Goal: Task Accomplishment & Management: Manage account settings

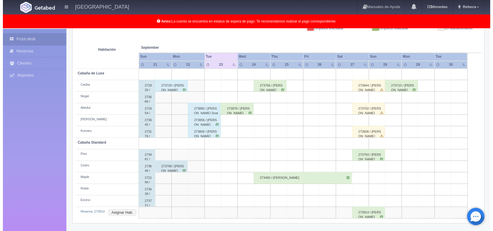
scroll to position [92, 0]
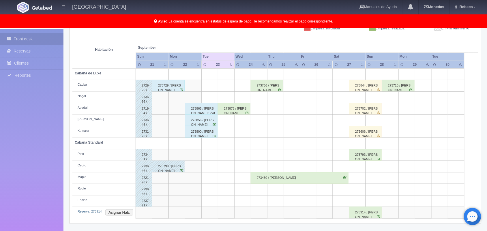
click at [207, 97] on td at bounding box center [210, 98] width 16 height 12
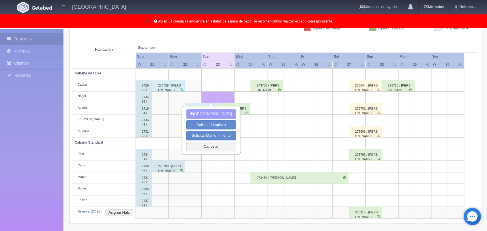
click at [213, 113] on button "Nueva Reserva" at bounding box center [211, 114] width 50 height 10
type input "23-09-2025"
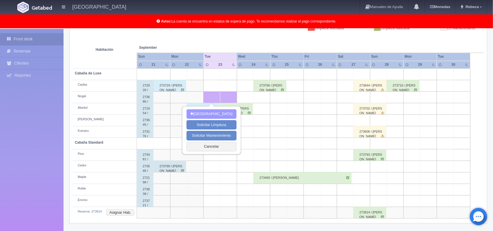
scroll to position [92, 0]
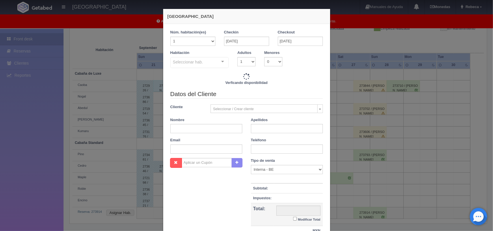
checkbox input "false"
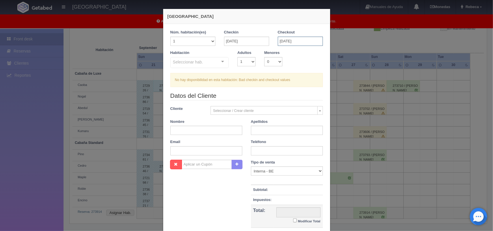
click at [305, 40] on input "[DATE]" at bounding box center [300, 41] width 45 height 9
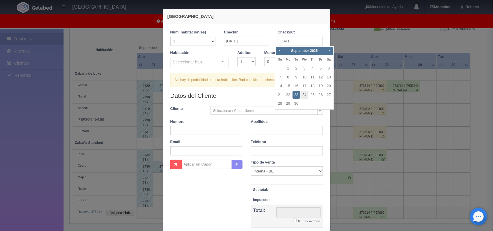
click at [303, 93] on link "24" at bounding box center [305, 95] width 8 height 8
type input "24-09-2025"
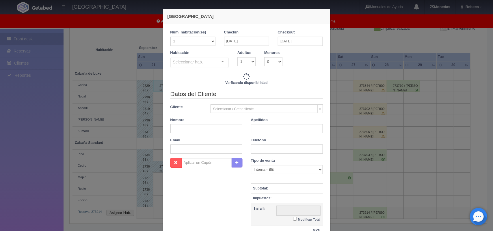
checkbox input "false"
type input "1500.00"
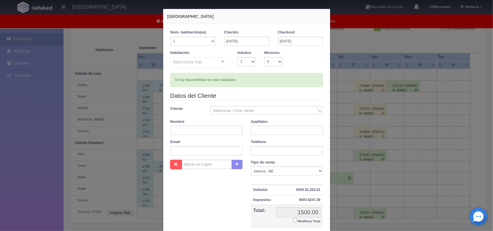
checkbox input "false"
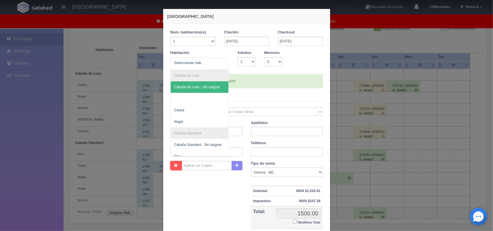
click at [221, 61] on div at bounding box center [223, 61] width 12 height 9
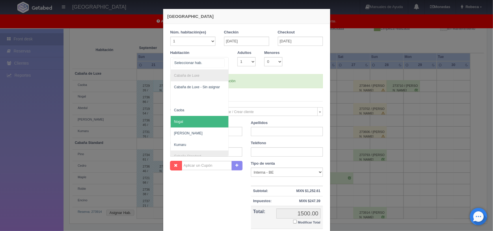
click at [202, 120] on span "Nogal" at bounding box center [200, 122] width 58 height 12
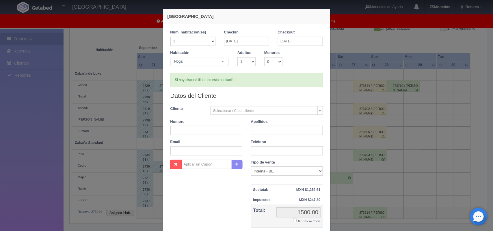
checkbox input "false"
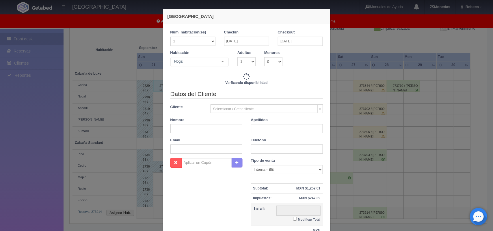
type input "1500.00"
checkbox input "false"
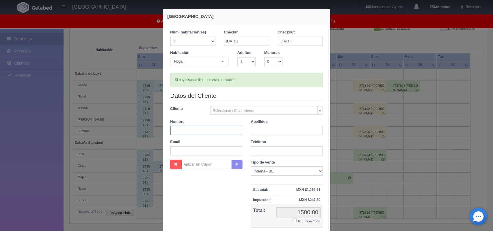
click at [194, 128] on input "text" at bounding box center [206, 130] width 72 height 9
type input "Ismael"
click at [253, 131] on input "text" at bounding box center [287, 130] width 72 height 9
type input "Ayala Rosales"
click at [257, 153] on input "text" at bounding box center [287, 150] width 72 height 9
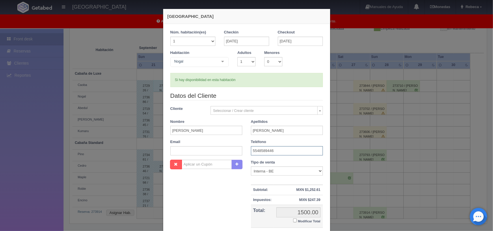
type input "5548589446"
click at [318, 171] on select "Correo Electronico Interna - BE Llamada OTA Externa Otro WALK IN" at bounding box center [287, 171] width 72 height 9
select select "walkin"
click at [251, 167] on select "Correo Electronico Interna - BE Llamada OTA Externa Otro WALK IN" at bounding box center [287, 171] width 72 height 9
click at [308, 221] on small "Modificar Total" at bounding box center [309, 221] width 23 height 3
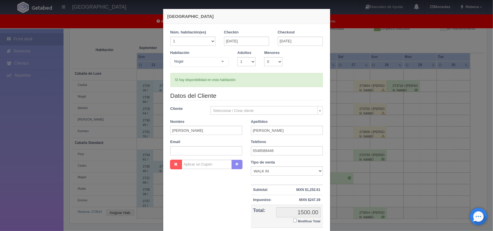
click at [297, 221] on input "Modificar Total" at bounding box center [295, 221] width 4 height 4
checkbox input "true"
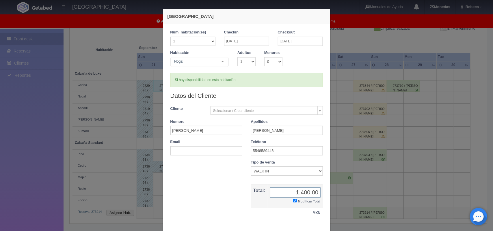
type input "1,400.00"
click at [324, 226] on div "1 Núm. habitación(es) 1 2 3 4 5 6 7 8 9 10 11 12 13 14 15 16 17 18 19 20 Checki…" at bounding box center [246, 127] width 167 height 206
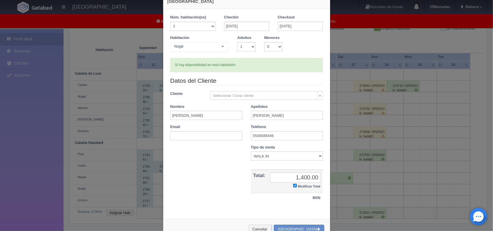
click at [324, 226] on div "Nueva Reserva 1 Núm. habitación(es) 1 2 3 4 5 6 7 8 9 10 11 12 13 14 15 16 17 1…" at bounding box center [246, 117] width 173 height 264
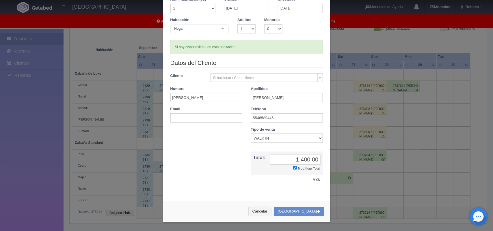
click at [324, 226] on div "Nueva Reserva 1 Núm. habitación(es) 1 2 3 4 5 6 7 8 9 10 11 12 13 14 15 16 17 1…" at bounding box center [246, 99] width 173 height 264
click at [304, 213] on button "[GEOGRAPHIC_DATA]" at bounding box center [299, 212] width 50 height 10
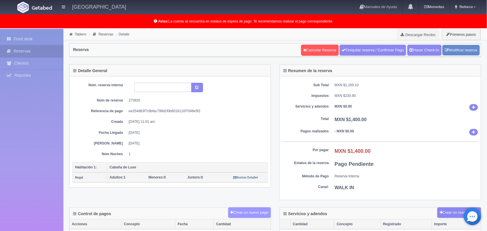
click at [240, 212] on button "Crear un nuevo pago" at bounding box center [249, 213] width 43 height 11
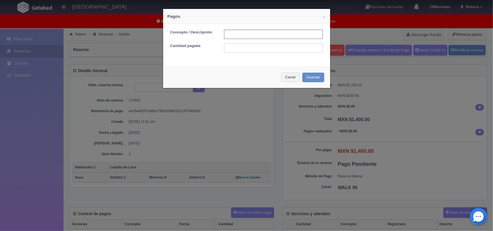
click at [234, 34] on input "text" at bounding box center [273, 34] width 99 height 9
type input "Pago efectivo"
click at [236, 51] on input "text" at bounding box center [273, 47] width 99 height 9
type input "1400.00"
click at [307, 75] on button "Guardar" at bounding box center [313, 78] width 22 height 10
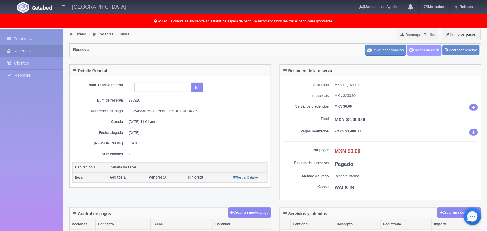
click at [427, 50] on link "Hacer Check-In" at bounding box center [425, 50] width 34 height 11
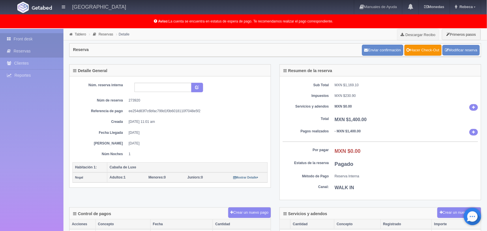
click at [45, 36] on link "Front desk" at bounding box center [32, 39] width 64 height 12
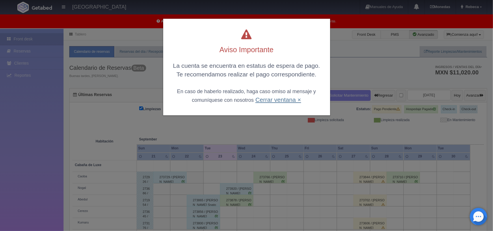
click at [277, 102] on link "Cerrar ventana ×" at bounding box center [278, 99] width 46 height 7
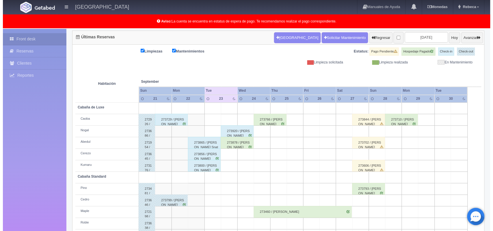
scroll to position [72, 0]
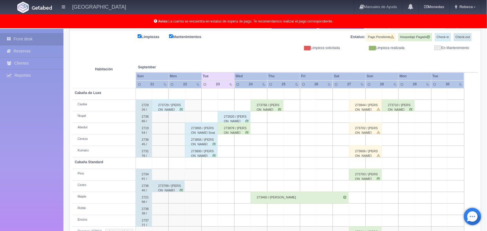
click at [208, 187] on td at bounding box center [210, 187] width 16 height 12
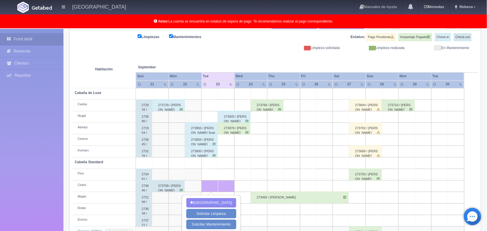
click at [208, 187] on td at bounding box center [210, 187] width 16 height 12
click at [210, 203] on button "[GEOGRAPHIC_DATA]" at bounding box center [211, 203] width 50 height 10
type input "23-09-2025"
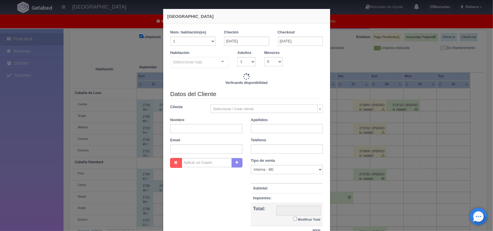
checkbox input "false"
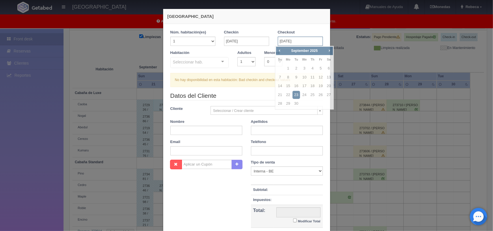
click at [309, 42] on input "23-09-2025" at bounding box center [300, 41] width 45 height 9
click at [303, 92] on link "24" at bounding box center [305, 95] width 8 height 8
type input "24-09-2025"
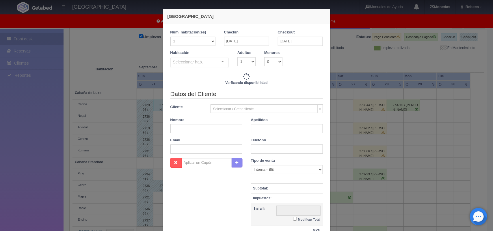
checkbox input "false"
type input "1300.00"
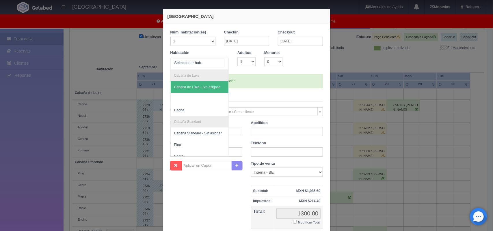
click at [220, 60] on div at bounding box center [223, 61] width 12 height 9
checkbox input "false"
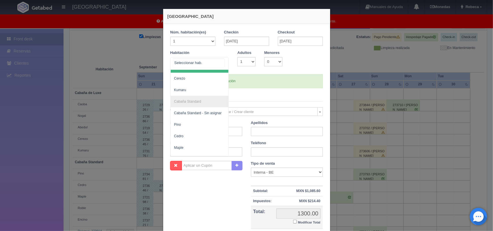
scroll to position [58, 0]
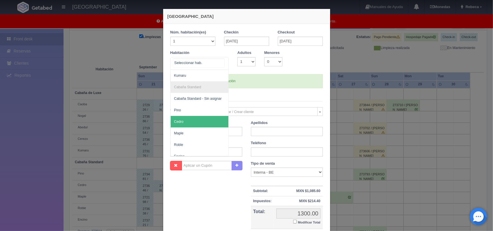
click at [195, 123] on span "Cedro" at bounding box center [200, 122] width 58 height 12
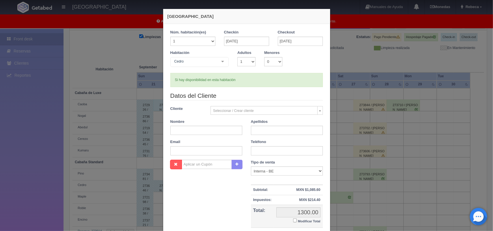
checkbox input "false"
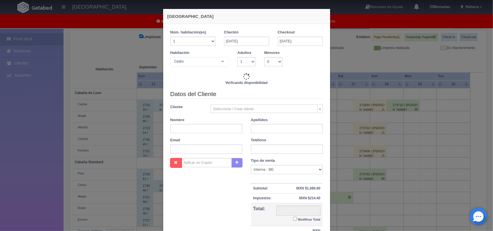
type input "1300.00"
checkbox input "false"
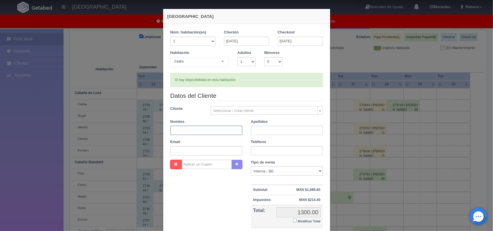
click at [184, 130] on input "text" at bounding box center [206, 130] width 72 height 9
type input "Edgar"
click at [253, 131] on input "text" at bounding box center [287, 130] width 72 height 9
type input "Perez Huerta"
click at [255, 151] on input "text" at bounding box center [287, 150] width 72 height 9
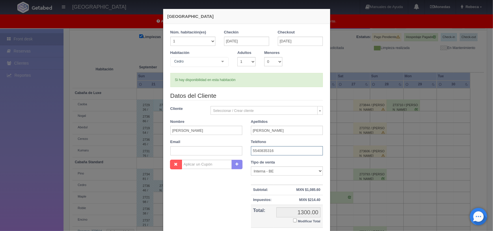
type input "5540835316"
click at [316, 173] on select "Correo Electronico Interna - BE Llamada OTA Externa Otro WALK IN" at bounding box center [287, 171] width 72 height 9
select select "walkin"
click at [251, 167] on select "Correo Electronico Interna - BE Llamada OTA Externa Otro WALK IN" at bounding box center [287, 171] width 72 height 9
click at [305, 222] on small "Modificar Total" at bounding box center [309, 221] width 23 height 3
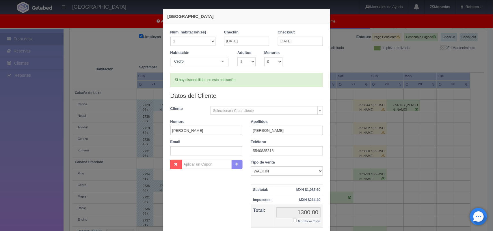
click at [297, 222] on input "Modificar Total" at bounding box center [295, 221] width 4 height 4
checkbox input "true"
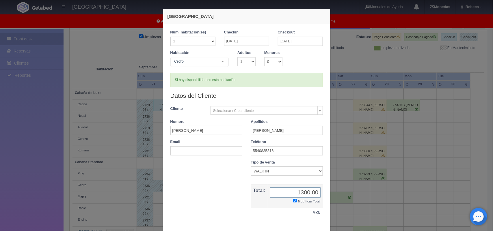
click at [313, 194] on input "1300.00" at bounding box center [295, 193] width 51 height 10
click at [316, 192] on input "1200.000" at bounding box center [295, 193] width 51 height 10
type input "1200.00"
click at [325, 227] on div "1 Núm. habitación(es) 1 2 3 4 5 6 7 8 9 10 11 12 13 14 15 16 17 18 19 20 Checki…" at bounding box center [246, 127] width 167 height 206
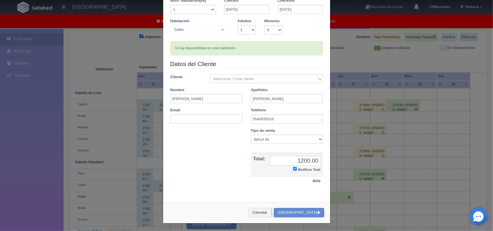
click at [325, 227] on div "Nueva Reserva 1 Núm. habitación(es) 1 2 3 4 5 6 7 8 9 10 11 12 13 14 15 16 17 1…" at bounding box center [246, 100] width 173 height 264
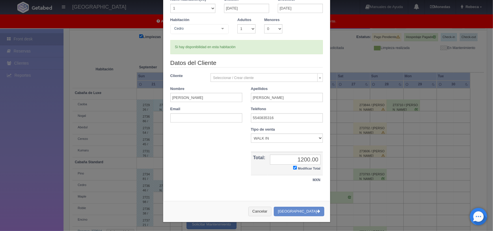
click at [325, 227] on div "Nueva Reserva 1 Núm. habitación(es) 1 2 3 4 5 6 7 8 9 10 11 12 13 14 15 16 17 1…" at bounding box center [246, 99] width 173 height 264
click at [306, 211] on button "[GEOGRAPHIC_DATA]" at bounding box center [299, 212] width 50 height 10
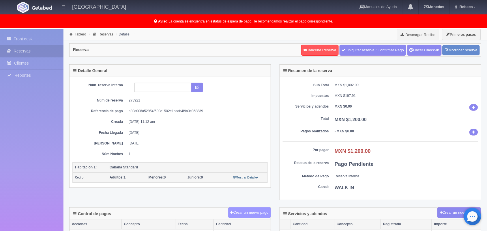
click at [243, 213] on button "Crear un nuevo pago" at bounding box center [249, 213] width 43 height 11
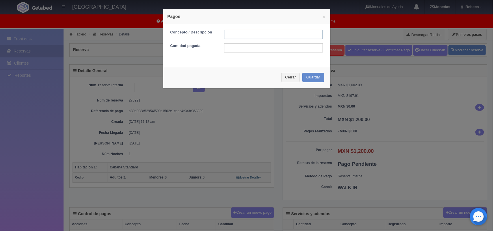
click at [239, 33] on input "text" at bounding box center [273, 34] width 99 height 9
type input "Pago efectivo"
click at [245, 48] on input "text" at bounding box center [273, 47] width 99 height 9
type input "1200.00"
click at [310, 79] on button "Guardar" at bounding box center [313, 78] width 22 height 10
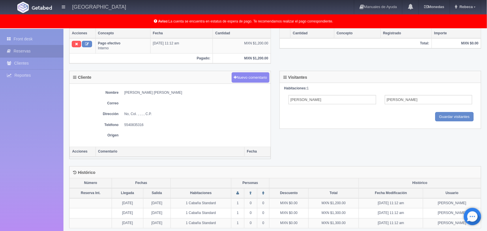
scroll to position [198, 0]
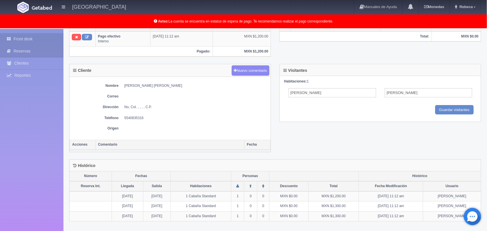
click at [44, 38] on link "Front desk" at bounding box center [32, 39] width 64 height 12
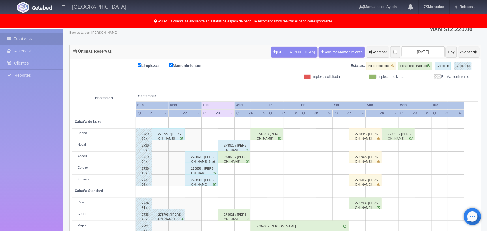
scroll to position [58, 0]
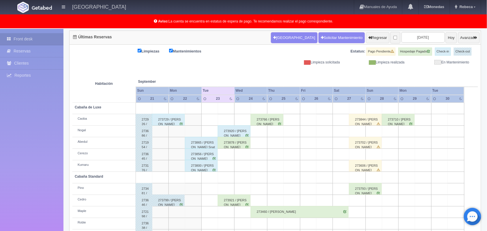
click at [202, 165] on div "273800 / [PERSON_NAME]" at bounding box center [201, 166] width 33 height 12
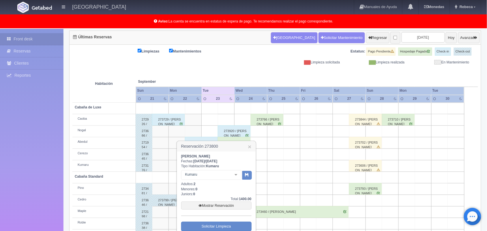
click at [254, 227] on div "Aldo Acosta Gonzales Fechas: 2025-09-22 / 2025-09-23 Tipo Habitación: Kumaru Ku…" at bounding box center [216, 204] width 79 height 105
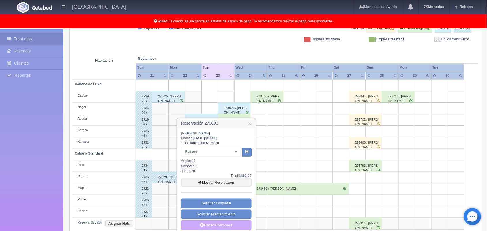
scroll to position [92, 0]
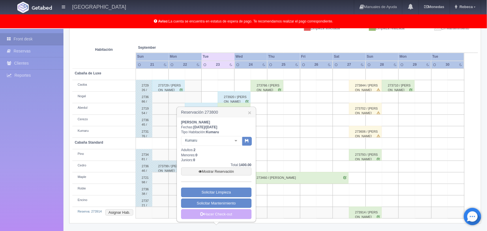
click at [254, 227] on body "Hotel Xacallan Manuales de Ayuda Actualizaciones recientes Monedas Tipo de camb…" at bounding box center [243, 84] width 487 height 294
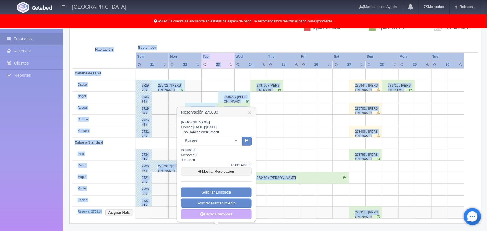
click at [254, 227] on div "Últimas Reservas Nueva Reserva Solicitar Mantenimiento Regresar 2025-09-23 Hoy …" at bounding box center [275, 114] width 421 height 234
click at [234, 216] on link "Hacer Check-out" at bounding box center [216, 215] width 70 height 10
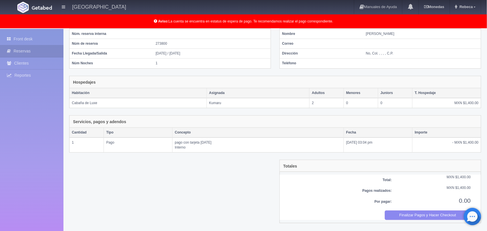
scroll to position [47, 0]
click at [418, 217] on button "Finalizar Pagos y Hacer Checkout" at bounding box center [428, 215] width 86 height 10
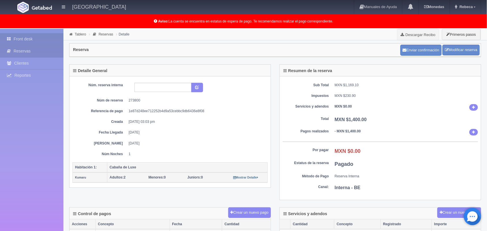
click at [35, 36] on link "Front desk" at bounding box center [32, 39] width 64 height 12
